Goal: Task Accomplishment & Management: Manage account settings

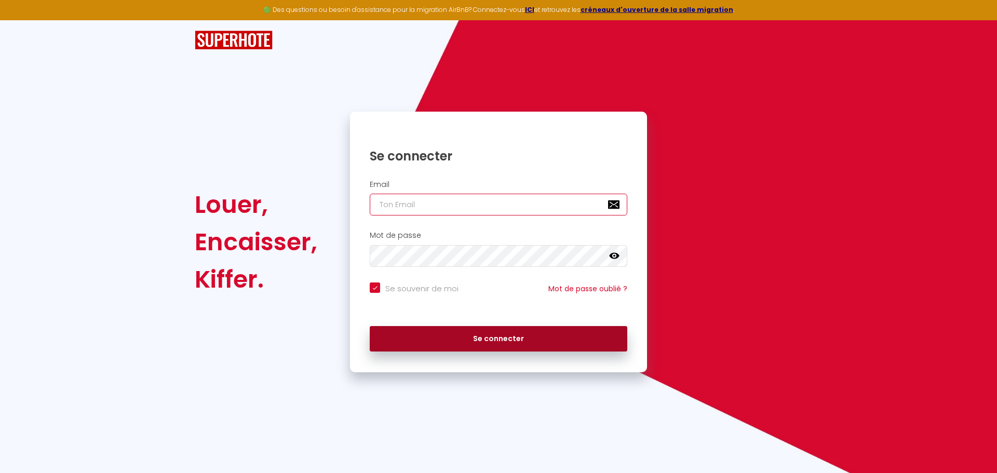
type input "[PERSON_NAME][EMAIL_ADDRESS][DOMAIN_NAME]"
drag, startPoint x: 516, startPoint y: 341, endPoint x: 531, endPoint y: 315, distance: 30.0
click at [517, 339] on button "Se connecter" at bounding box center [499, 339] width 258 height 26
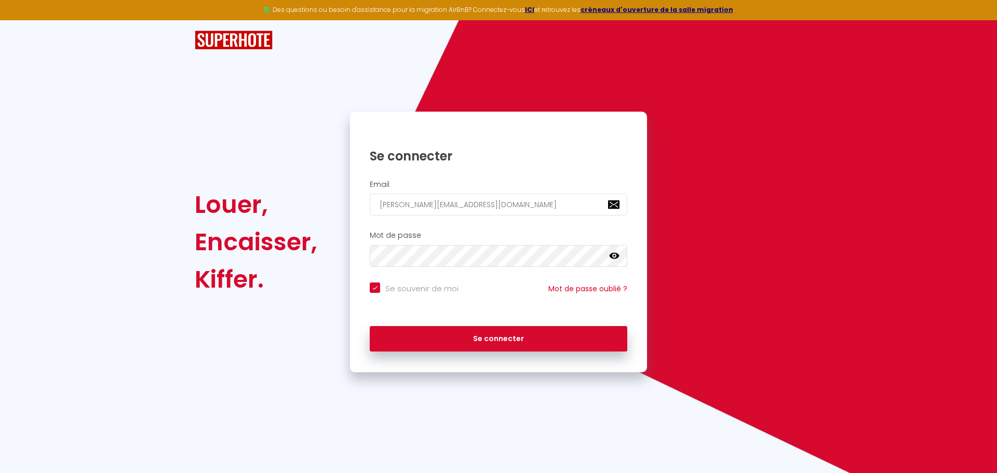
checkbox input "true"
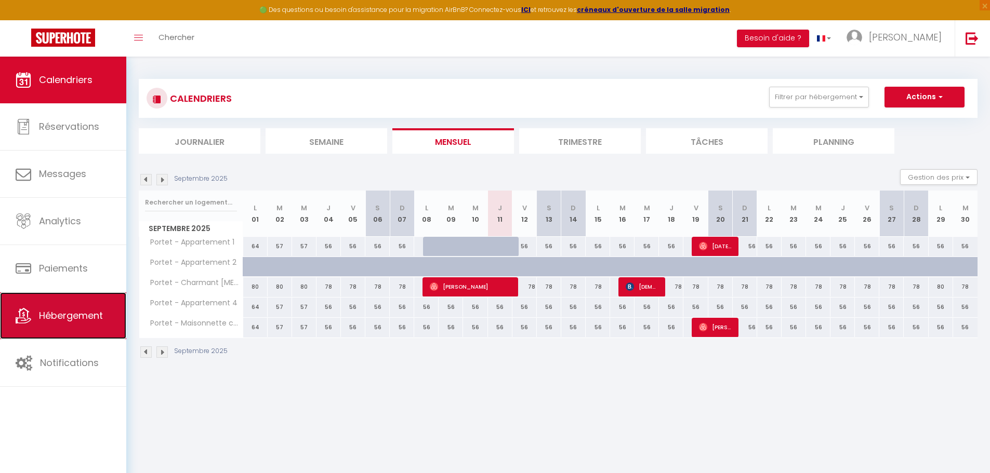
click at [53, 319] on span "Hébergement" at bounding box center [71, 315] width 64 height 13
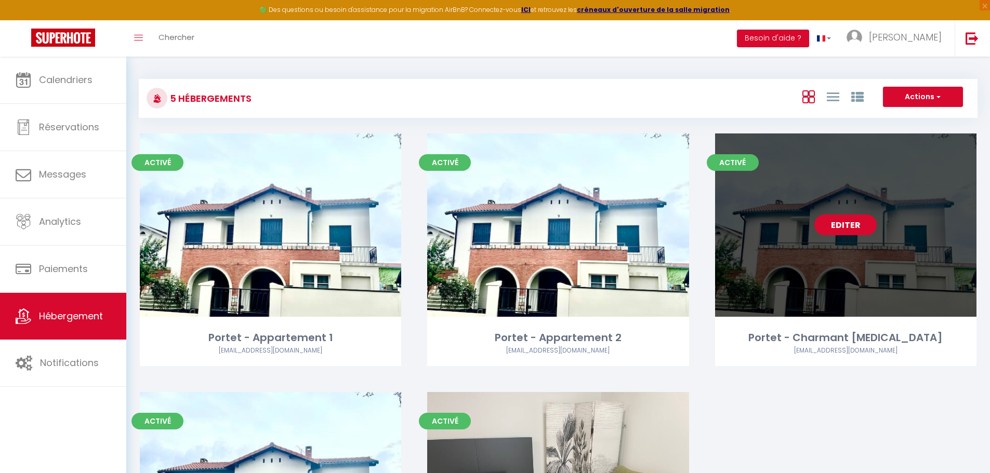
click at [837, 229] on link "Editer" at bounding box center [845, 225] width 62 height 21
click at [858, 223] on link "Editer" at bounding box center [845, 225] width 62 height 21
select select "3"
select select "2"
select select "1"
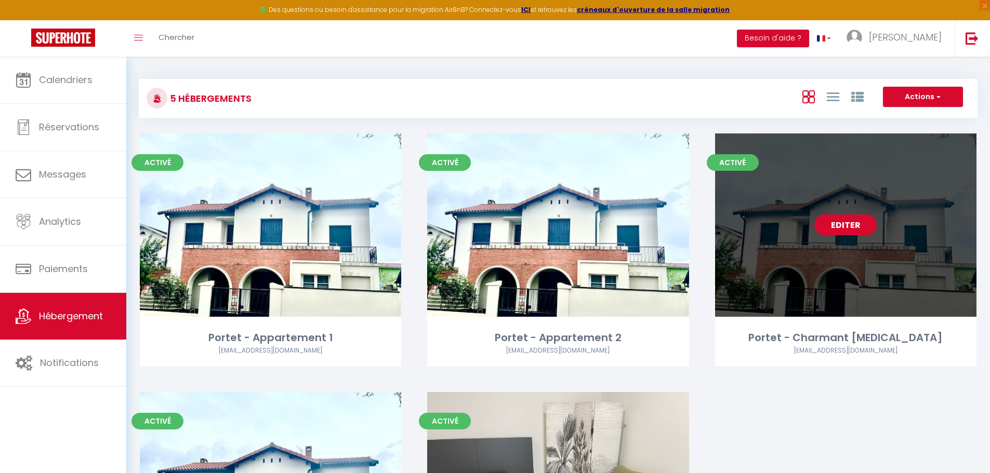
select select "1"
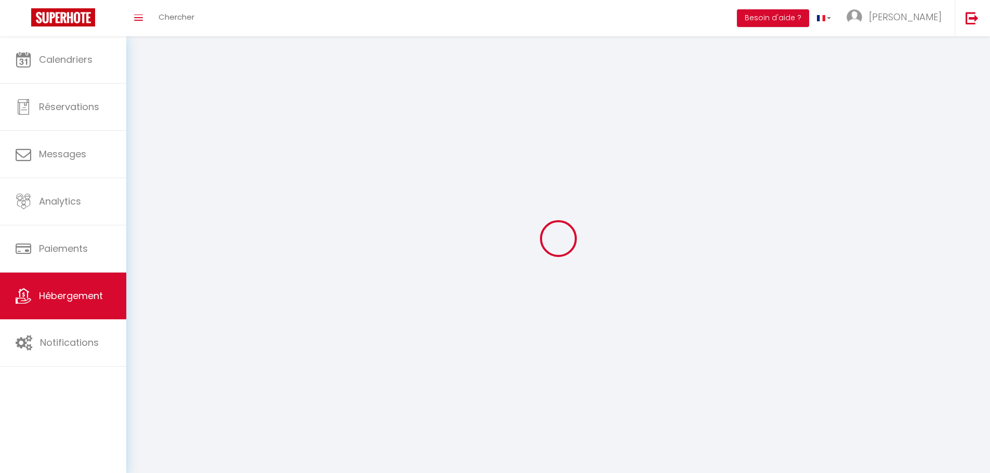
select select
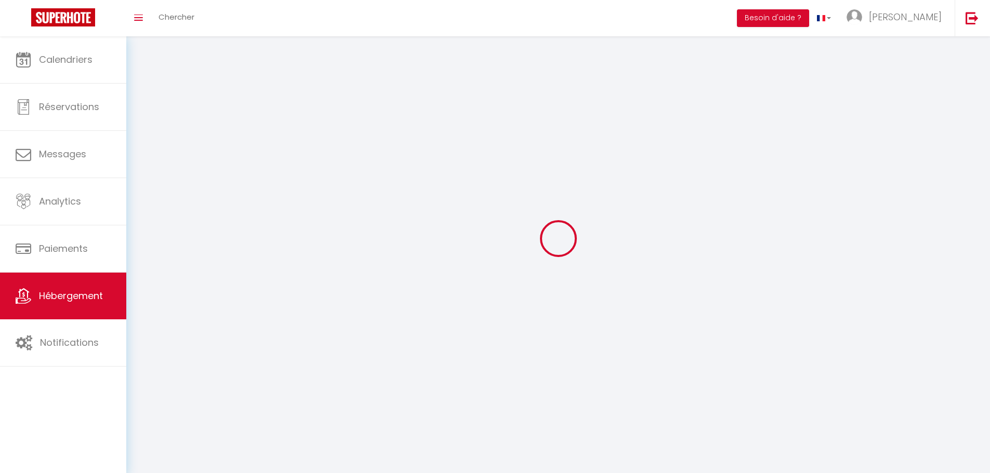
select select
checkbox input "false"
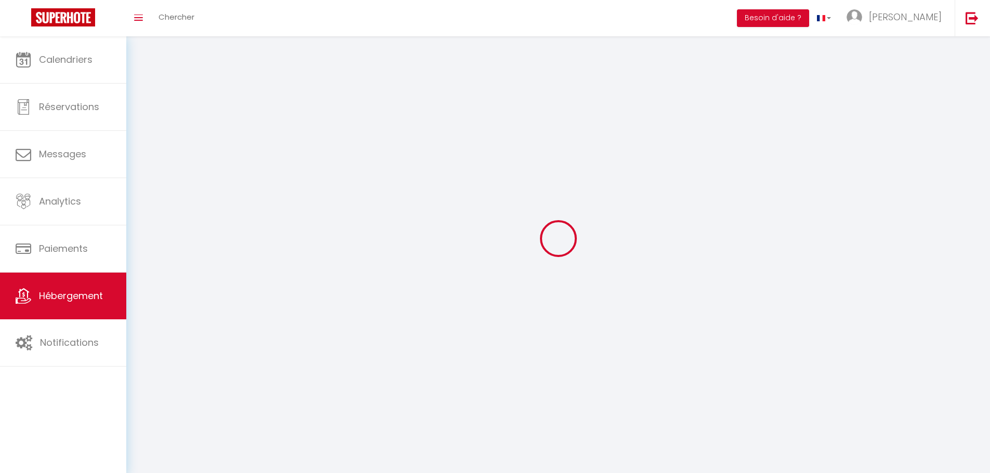
select select
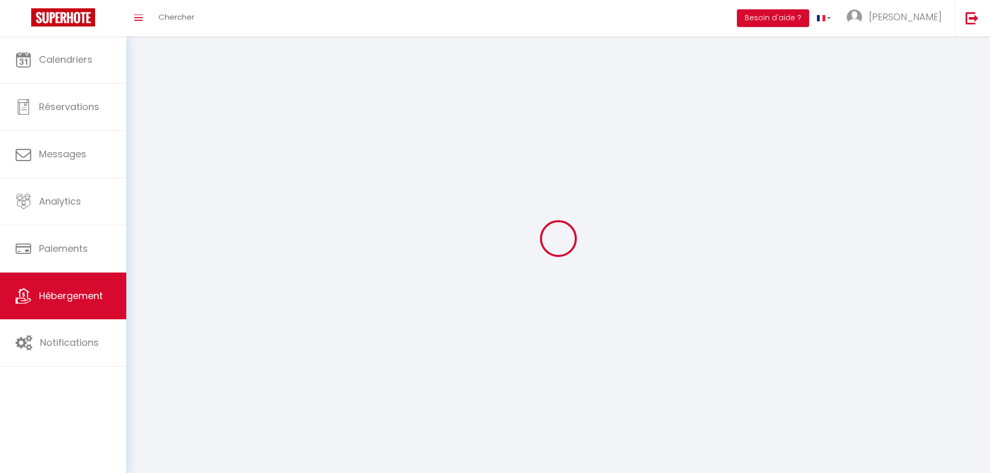
select select
checkbox input "false"
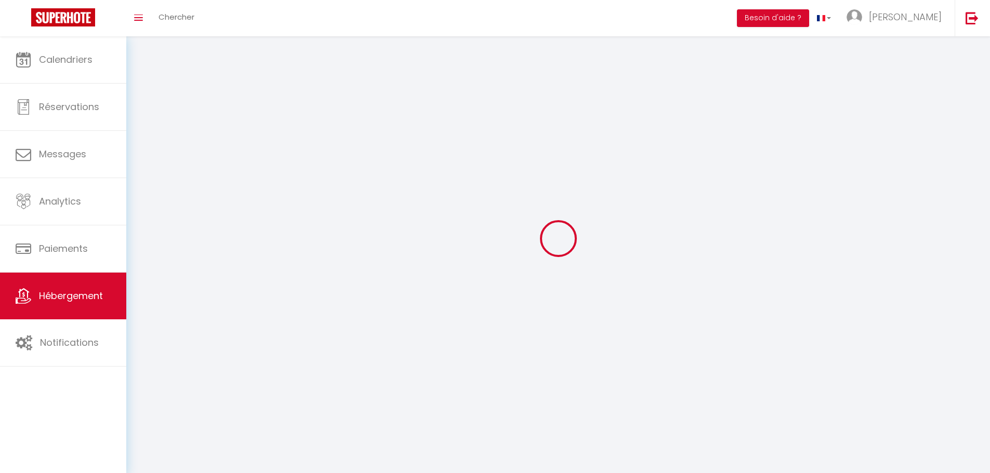
checkbox input "false"
select select
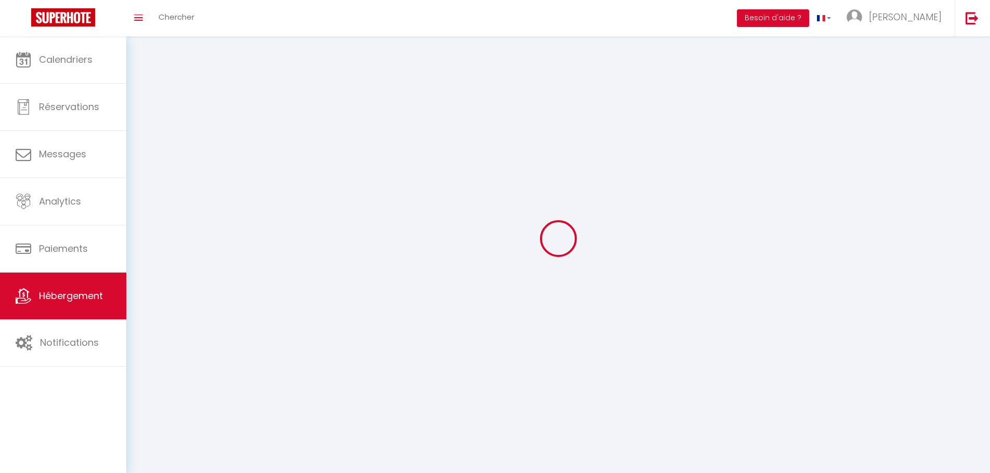
select select
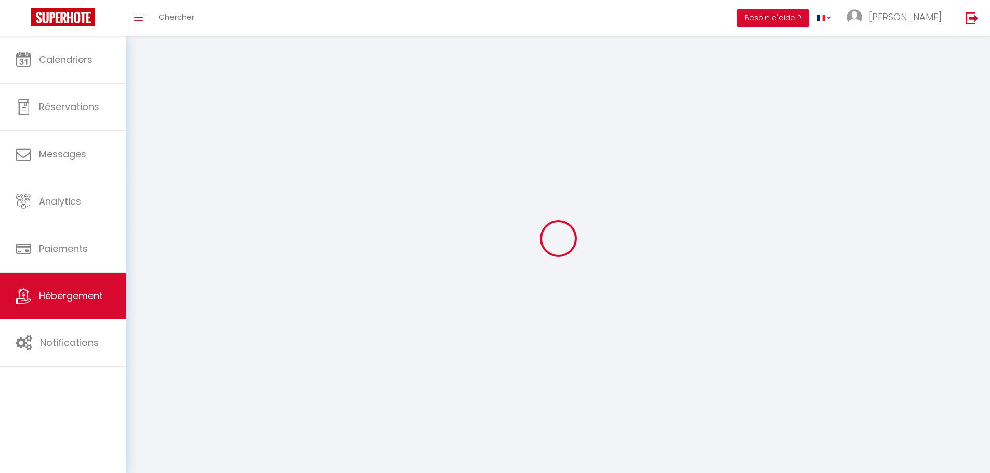
select select
checkbox input "false"
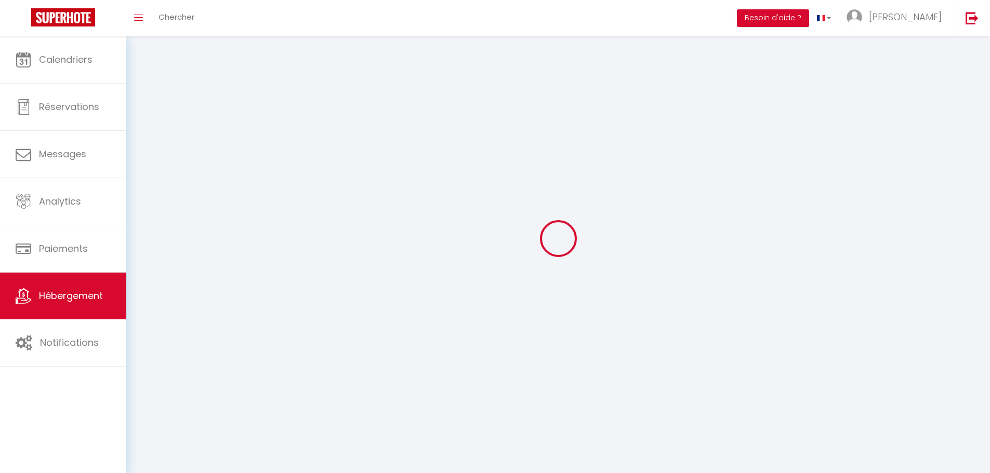
checkbox input "false"
select select
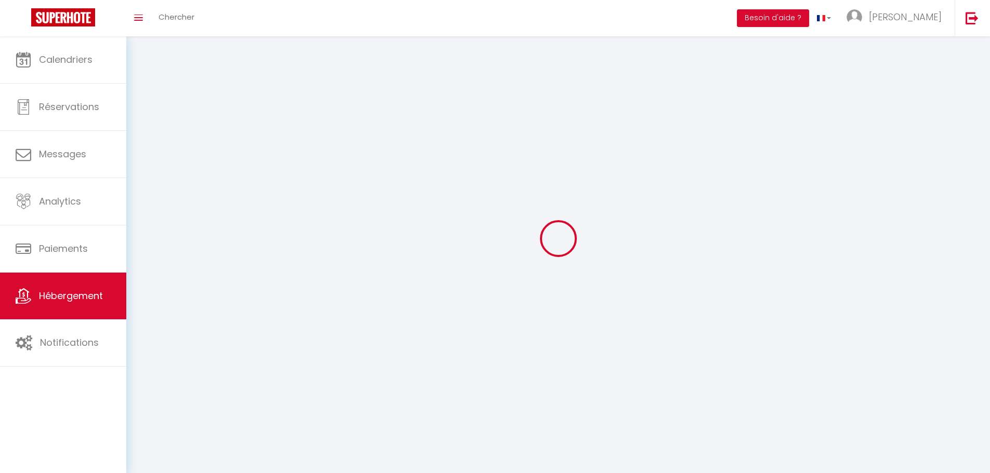
select select
checkbox input "false"
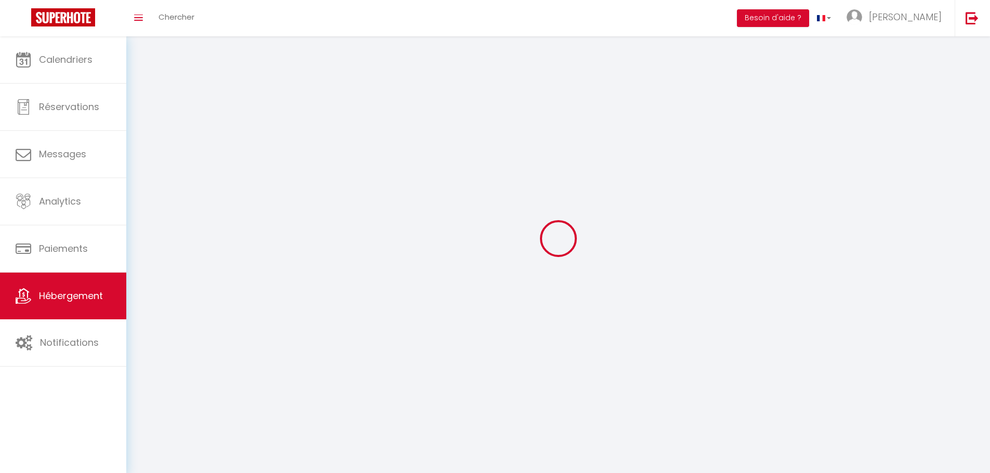
checkbox input "false"
select select
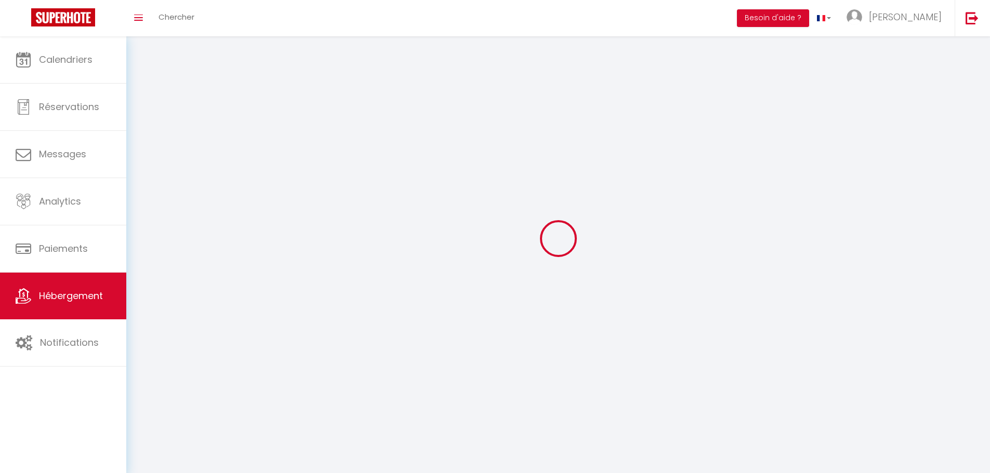
select select
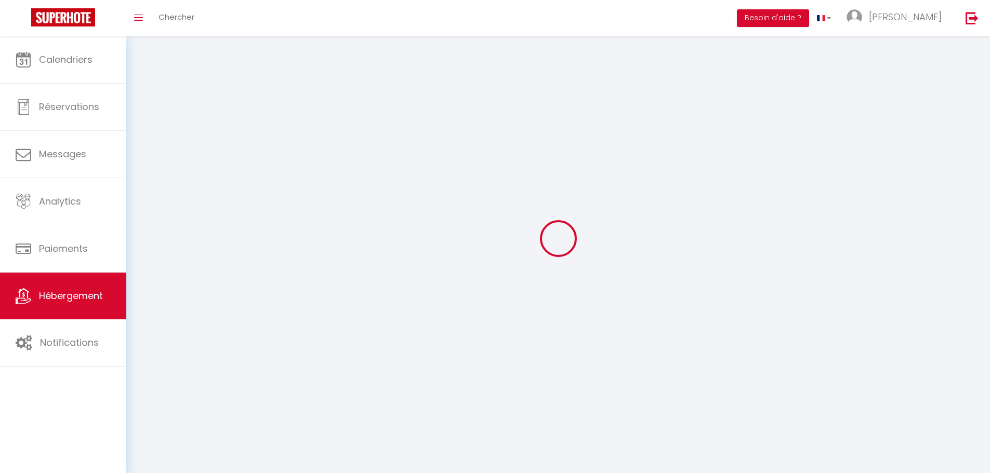
select select
checkbox input "false"
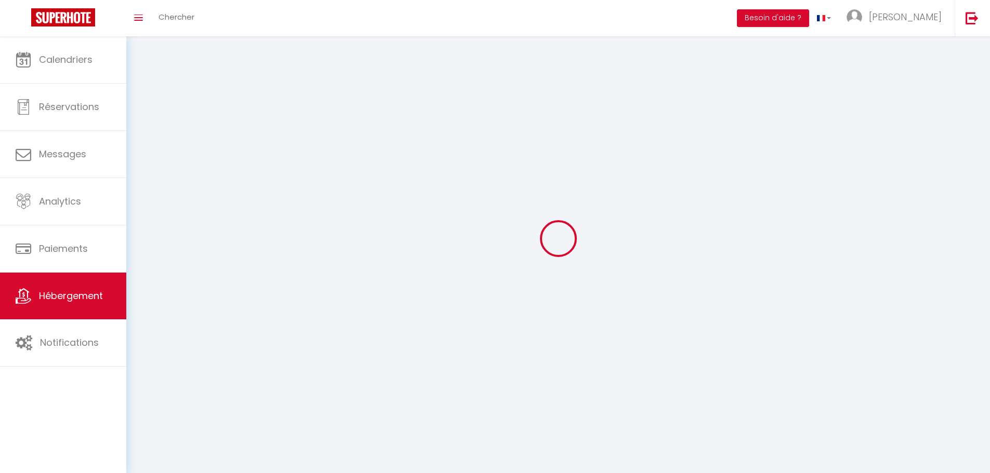
select select
select select "1"
select select "28"
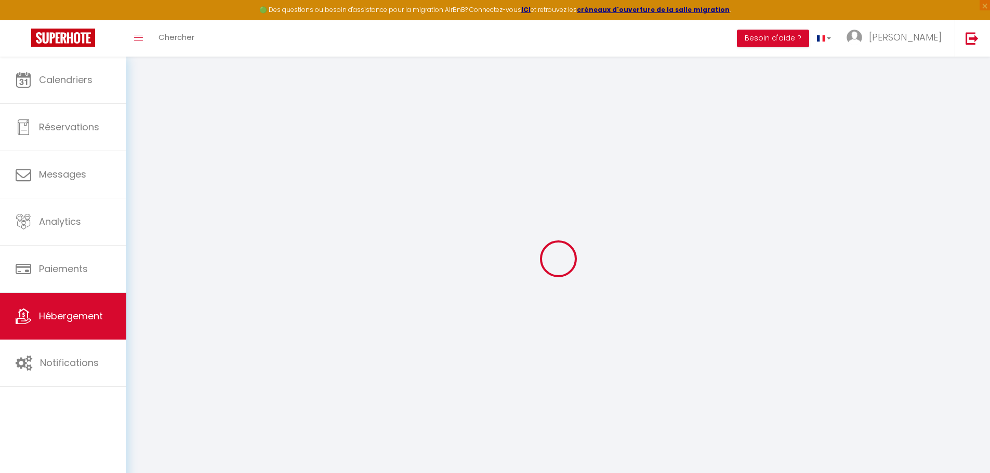
select select
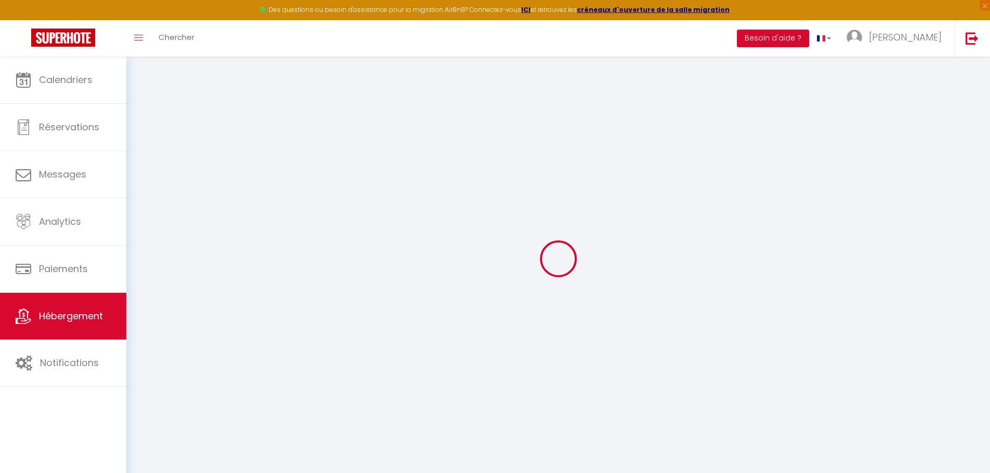
select select
checkbox input "false"
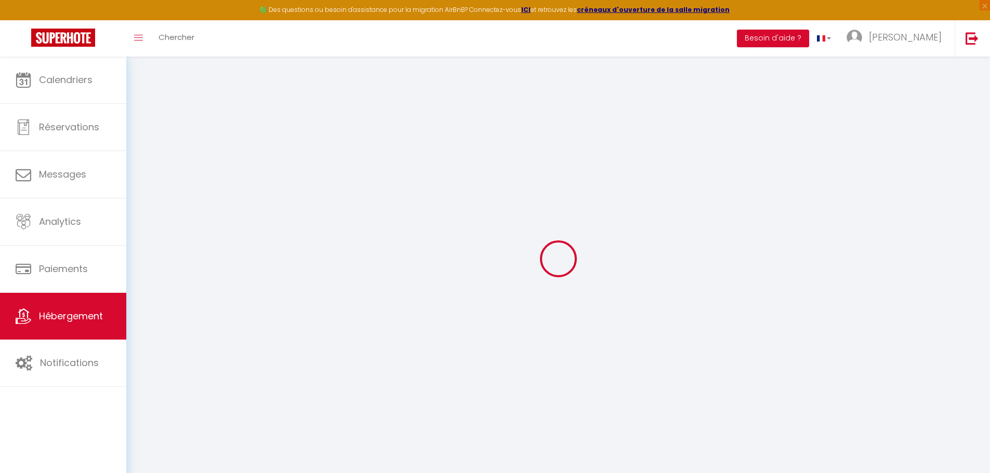
select select
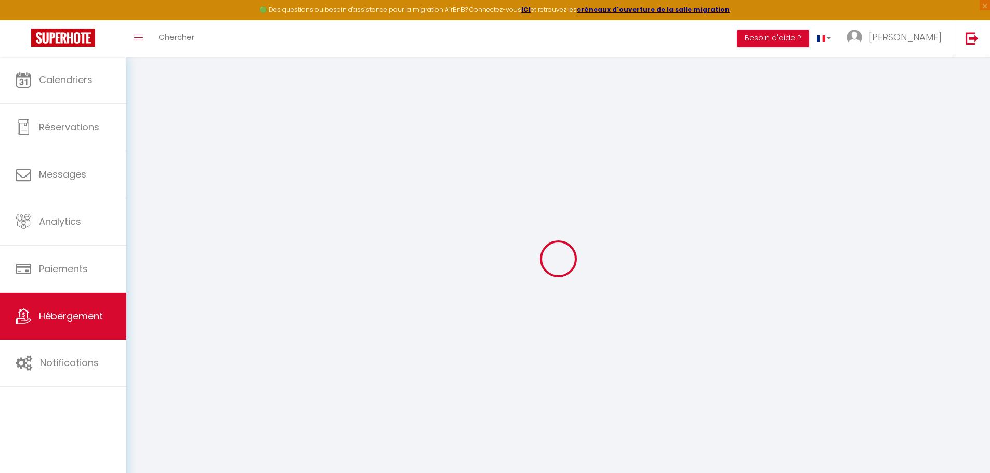
select select
checkbox input "false"
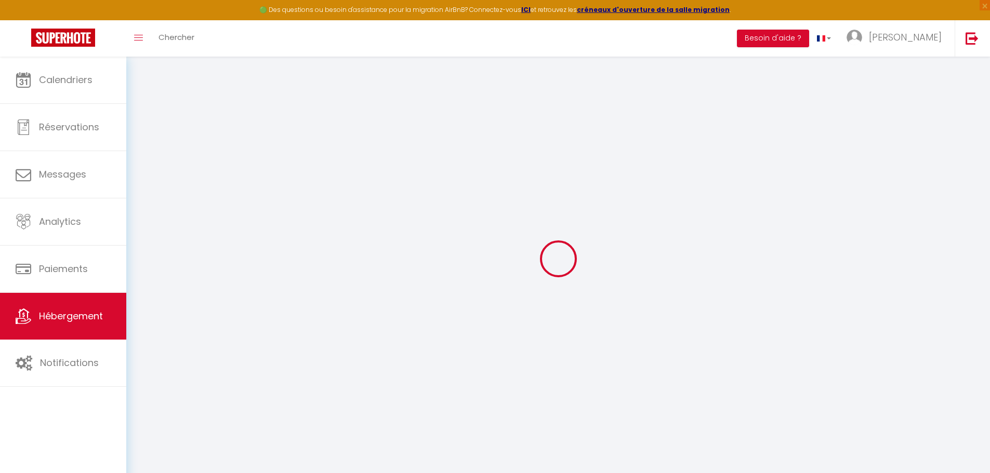
checkbox input "false"
select select
type input "Portet - Charmant [MEDICAL_DATA]"
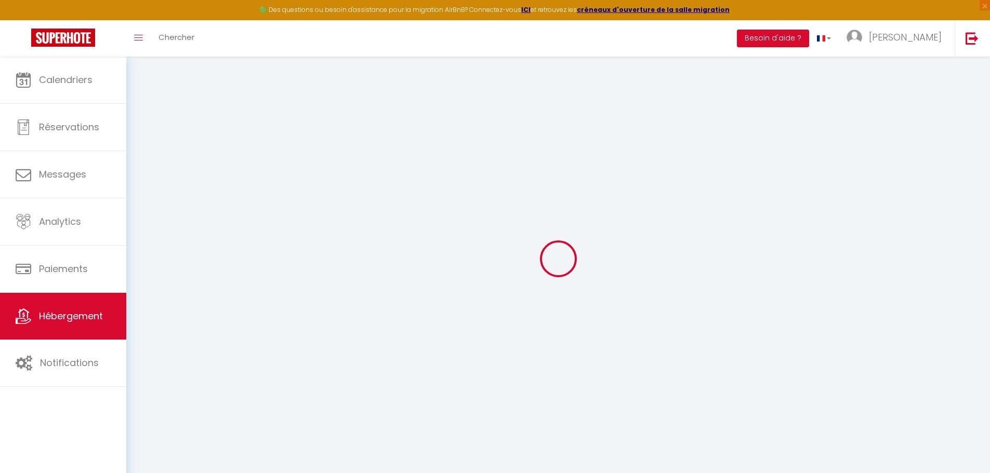
type input "Natacha"
select select "2"
type input "88"
type input "50"
select select
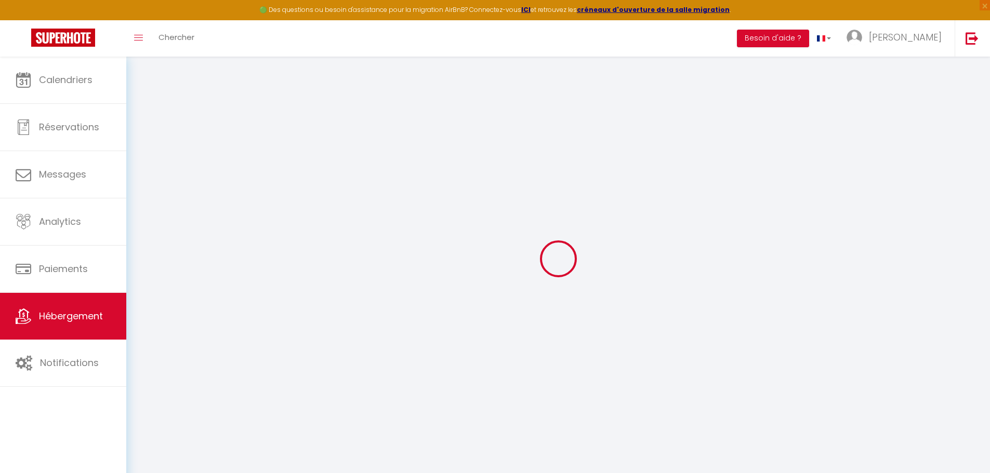
select select
type input "[STREET_ADDRESS]"
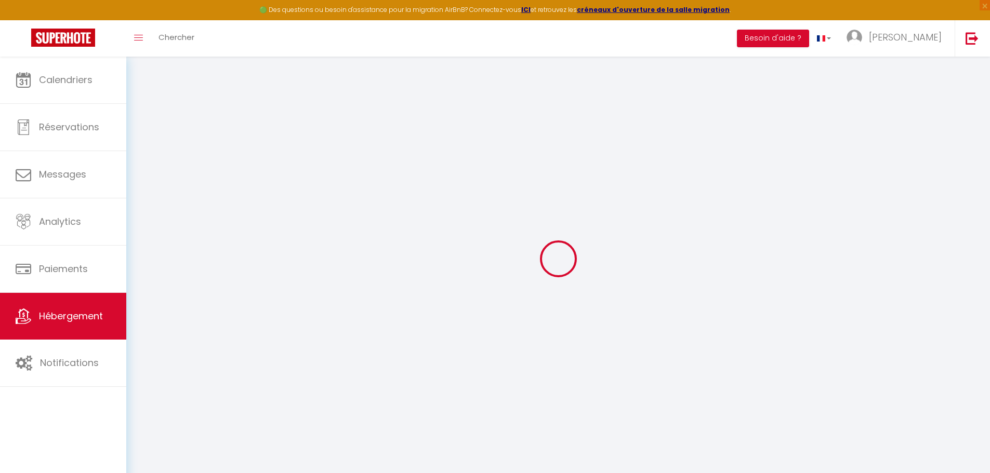
type input "31120"
type input "[GEOGRAPHIC_DATA]"
type input "[PERSON_NAME][EMAIL_ADDRESS][DOMAIN_NAME]"
select select
checkbox input "false"
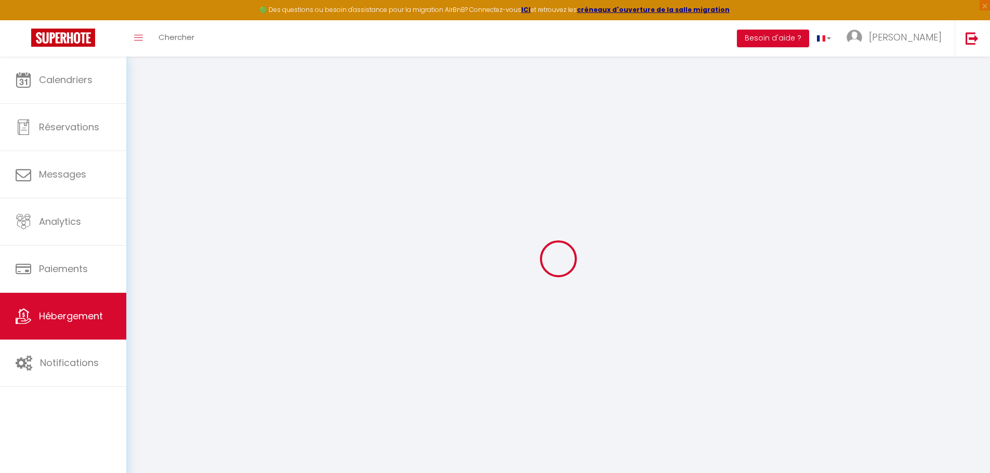
checkbox input "false"
type input "0"
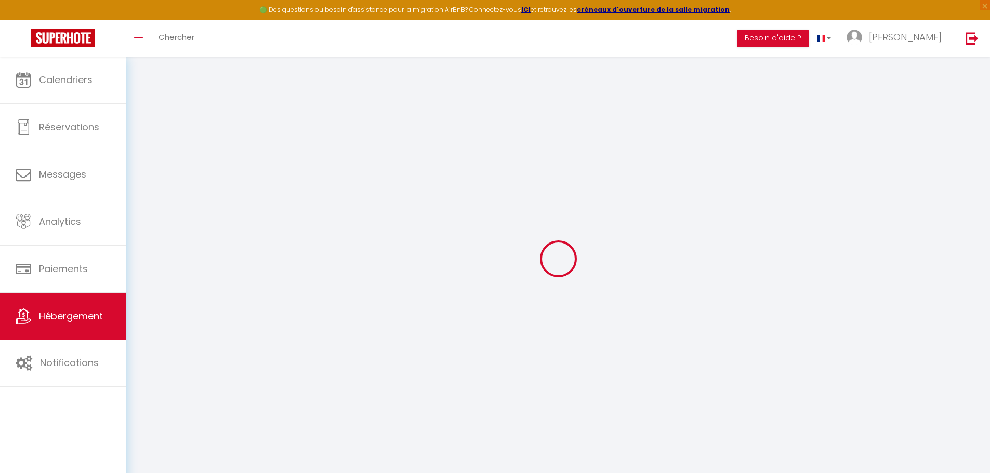
type input "0"
select select
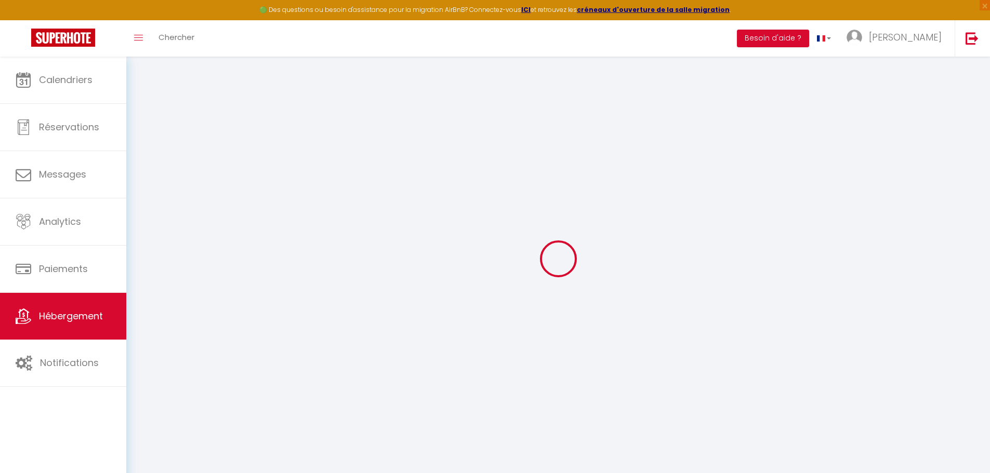
select select
checkbox input "false"
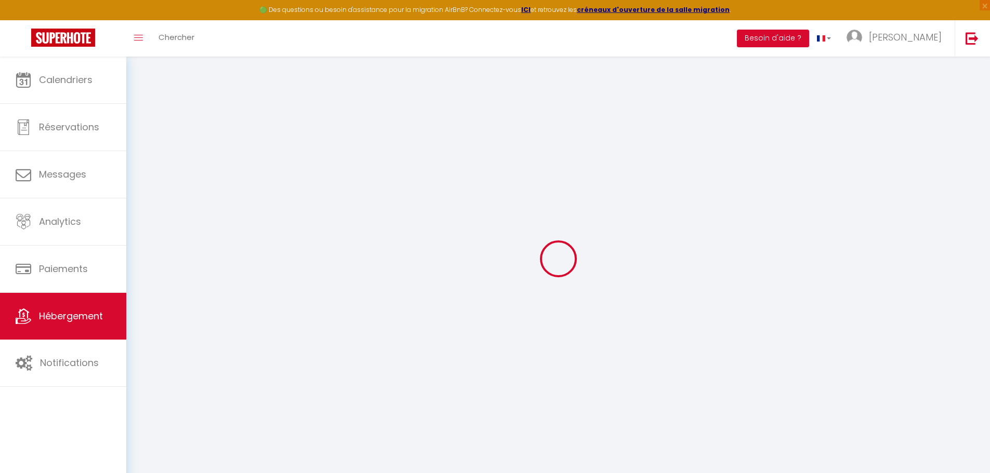
checkbox input "false"
select select
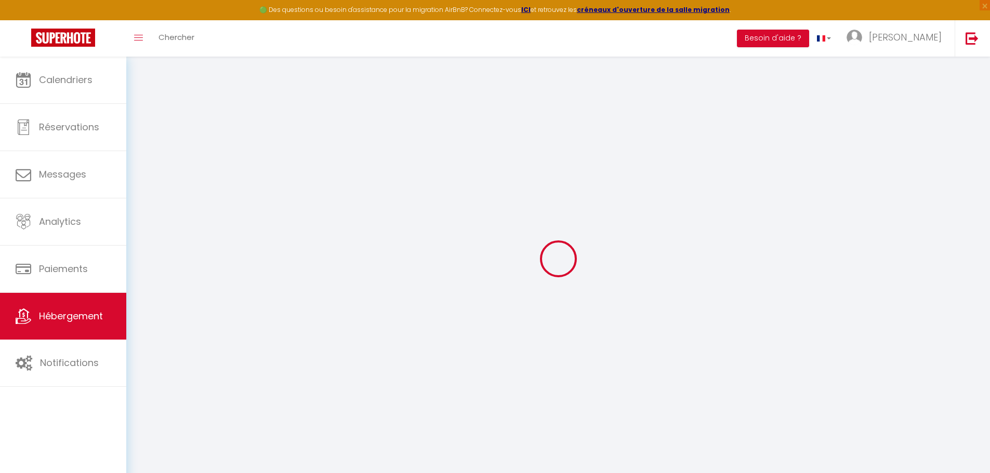
select select
checkbox input "false"
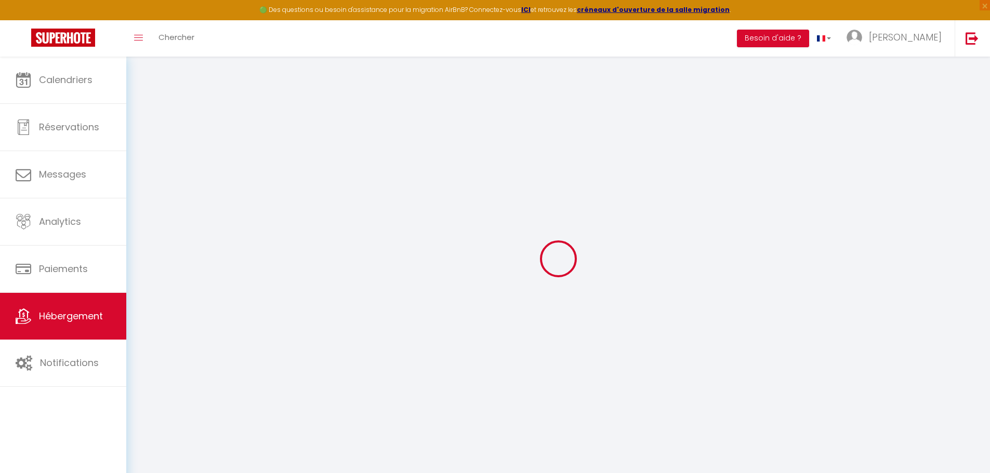
checkbox input "false"
